Goal: Task Accomplishment & Management: Manage account settings

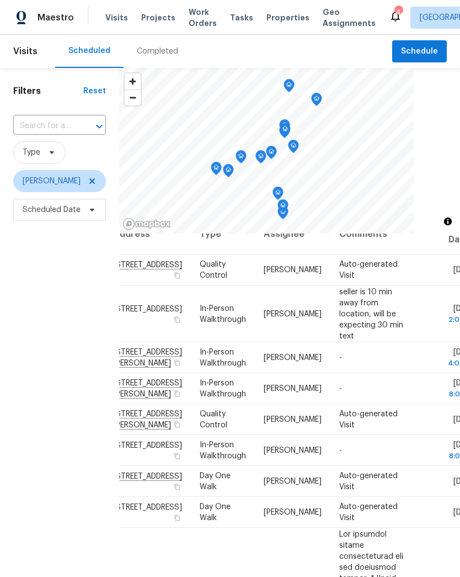
scroll to position [21, 18]
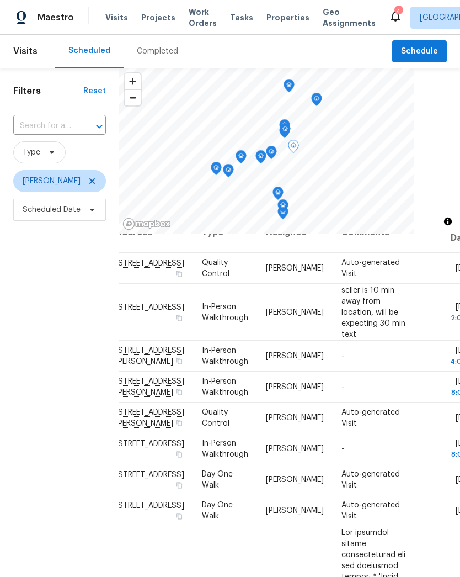
click at [0, 0] on icon at bounding box center [0, 0] width 0 height 0
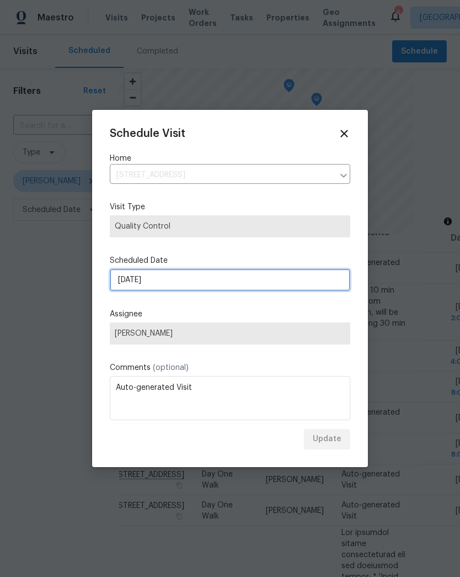
click at [174, 282] on input "9/11/2025" at bounding box center [230, 280] width 241 height 22
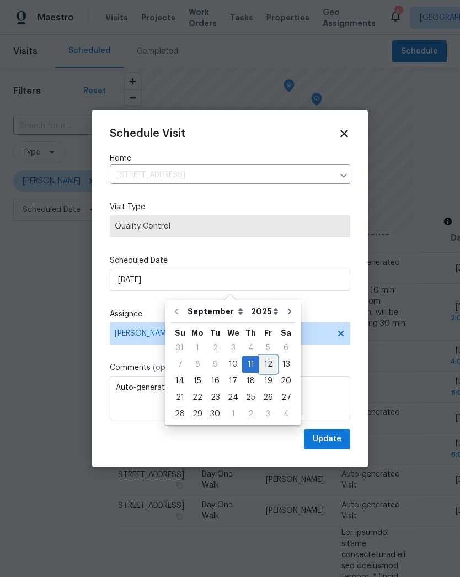
click at [265, 361] on div "12" at bounding box center [268, 364] width 18 height 15
type input "9/12/2025"
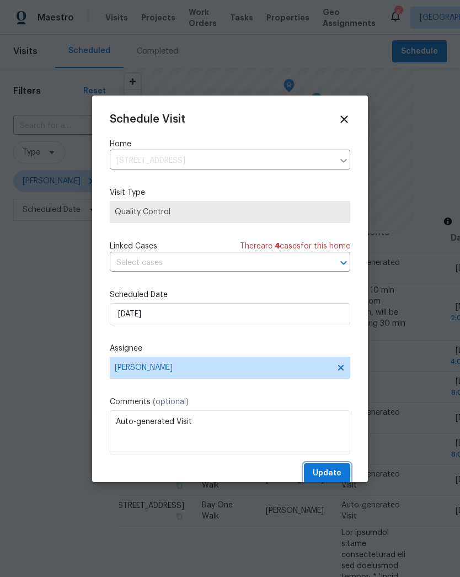
click at [341, 476] on span "Update" at bounding box center [327, 473] width 29 height 14
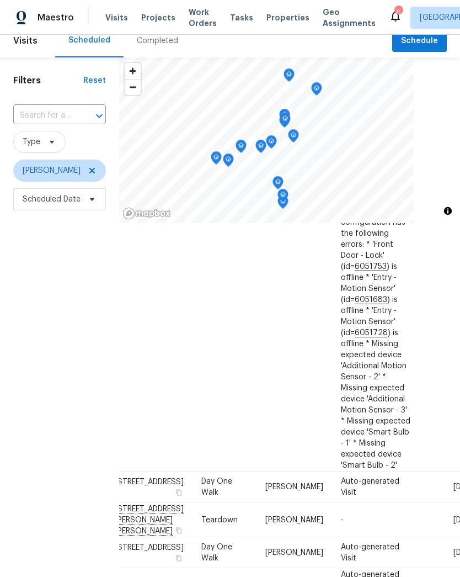
scroll to position [980, 18]
click at [72, 339] on div "Filters Reset ​ Type Christopher Neilson Scheduled Date" at bounding box center [59, 370] width 119 height 627
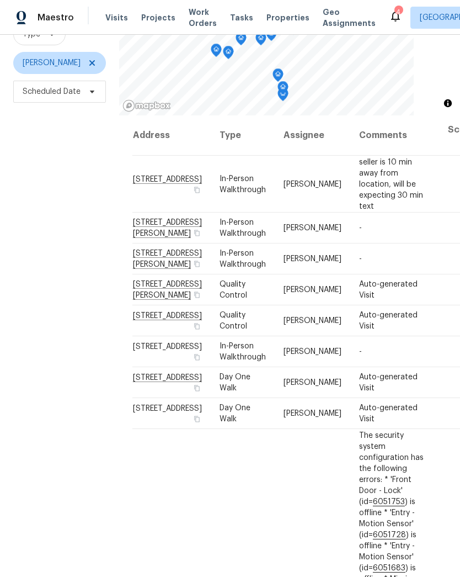
scroll to position [0, 0]
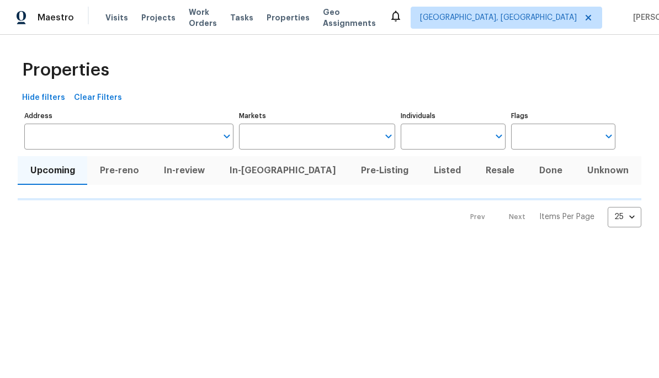
type input "100"
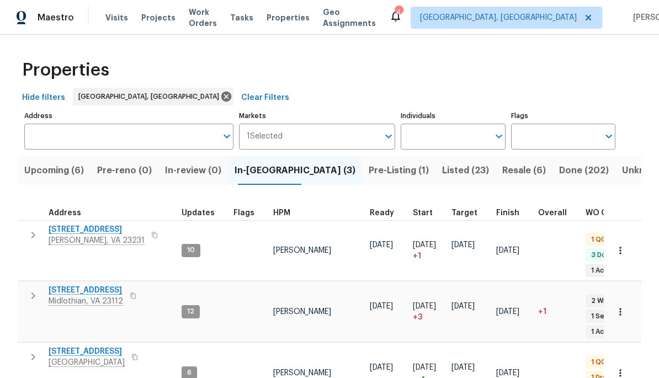
click at [369, 168] on span "Pre-Listing (1)" at bounding box center [399, 170] width 60 height 15
